Goal: Navigation & Orientation: Find specific page/section

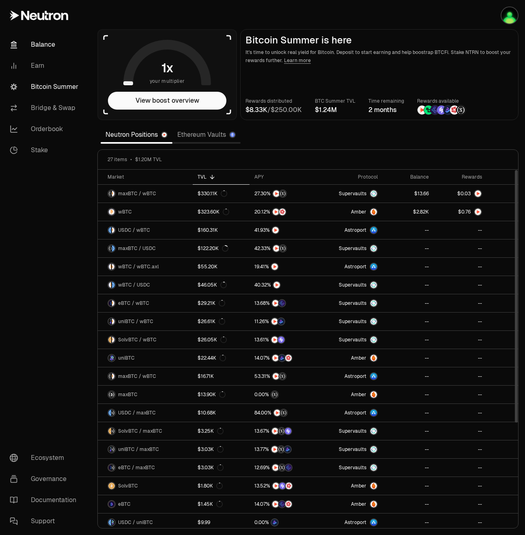
click at [30, 50] on link "Balance" at bounding box center [45, 44] width 84 height 21
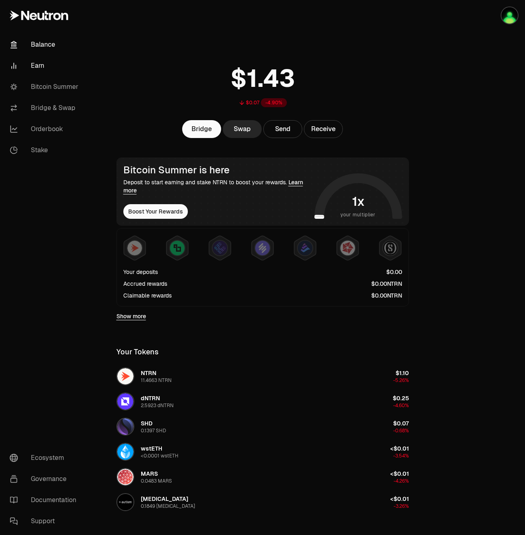
click at [38, 62] on link "Earn" at bounding box center [45, 65] width 84 height 21
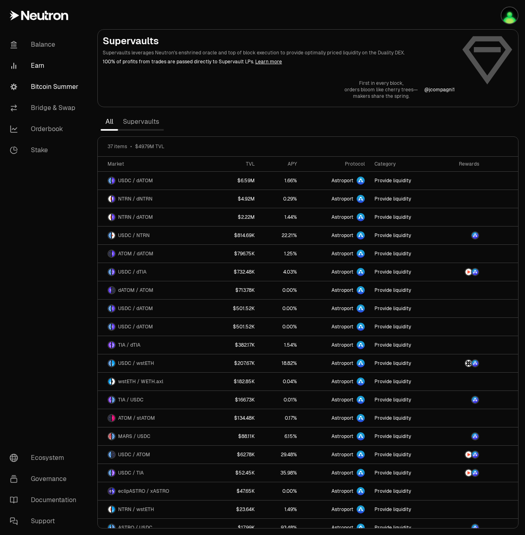
click at [48, 88] on link "Bitcoin Summer" at bounding box center [45, 86] width 84 height 21
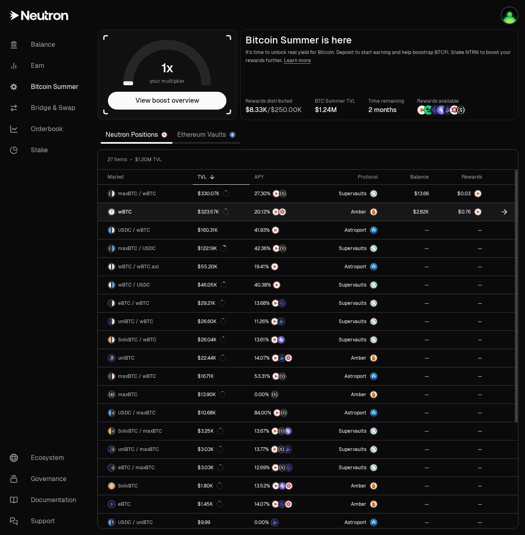
click at [443, 213] on link at bounding box center [461, 212] width 54 height 18
